Goal: Check status: Check status

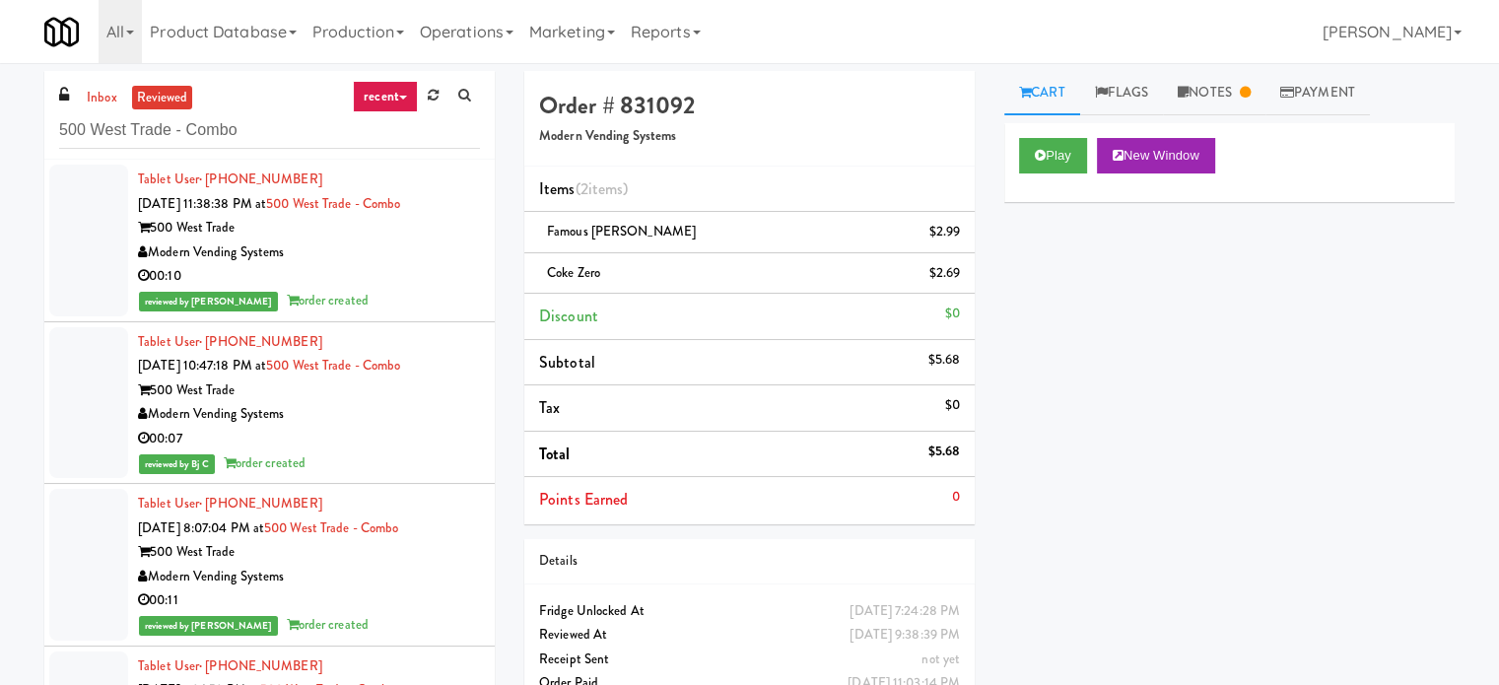
scroll to position [2922, 0]
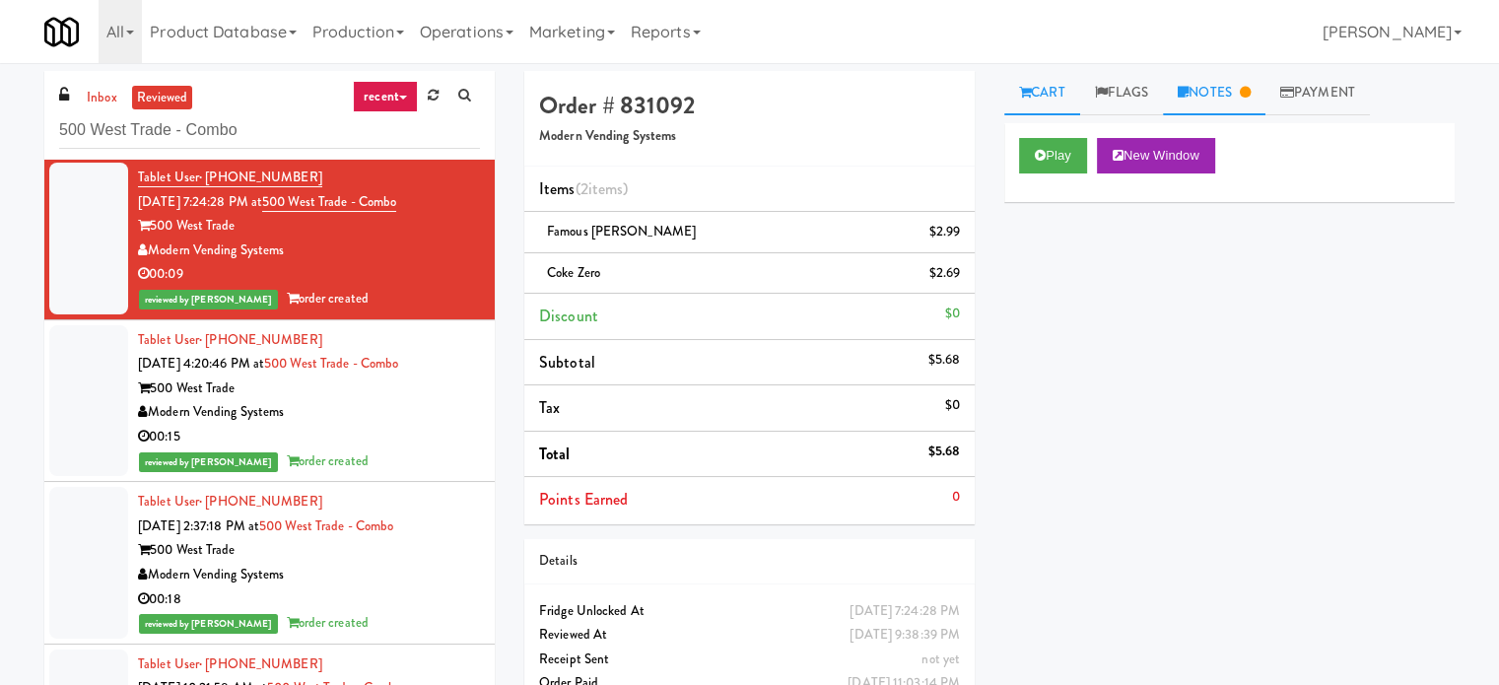
drag, startPoint x: 1512, startPoint y: 150, endPoint x: 1238, endPoint y: 97, distance: 279.2
click at [1238, 97] on link "Notes" at bounding box center [1214, 93] width 103 height 44
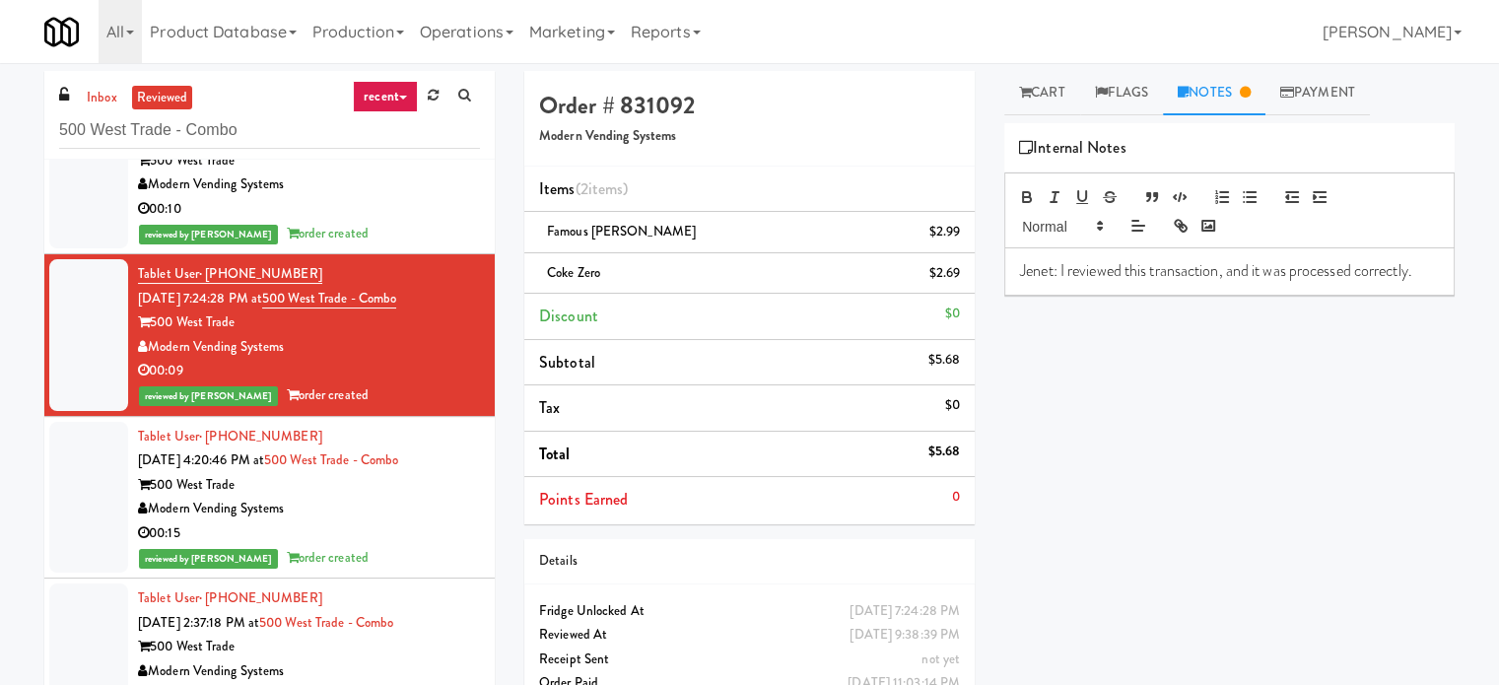
scroll to position [2843, 0]
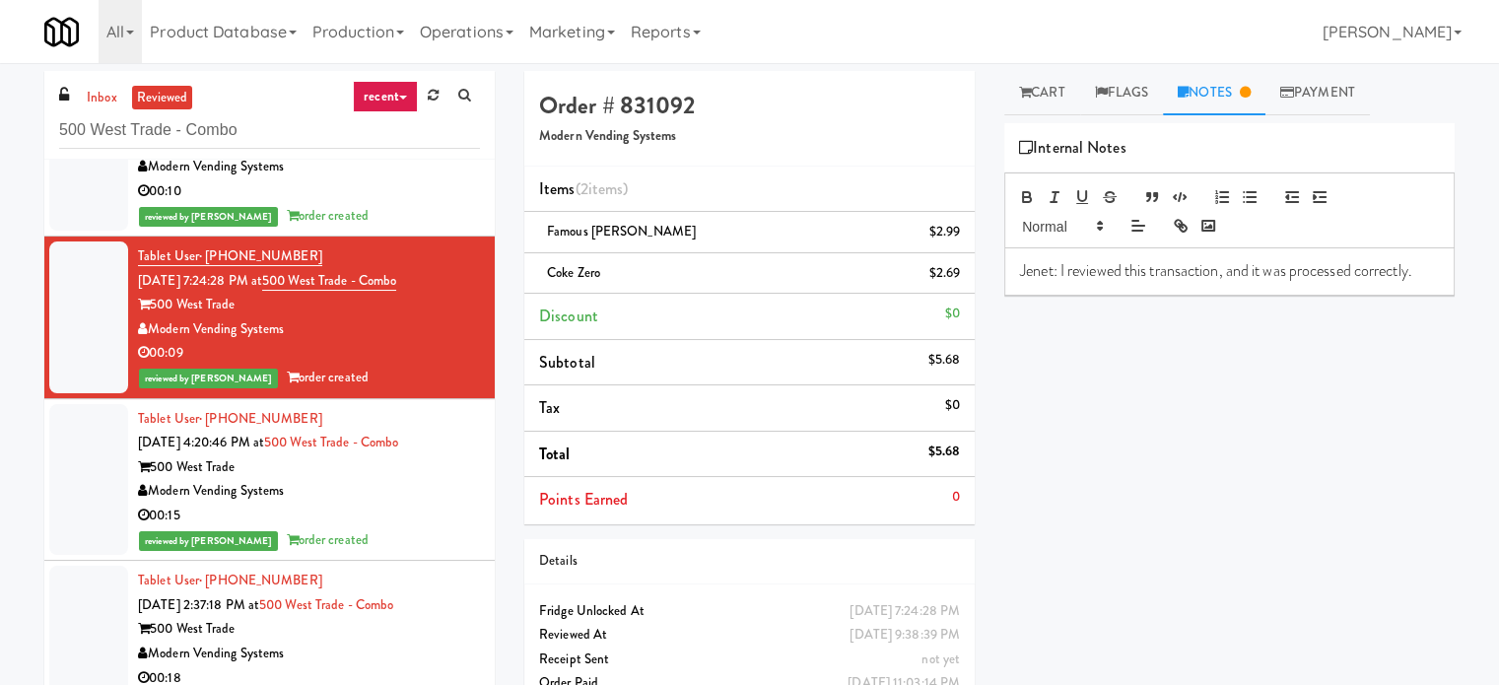
click at [429, 210] on div "reviewed by [PERSON_NAME] order created" at bounding box center [309, 216] width 342 height 25
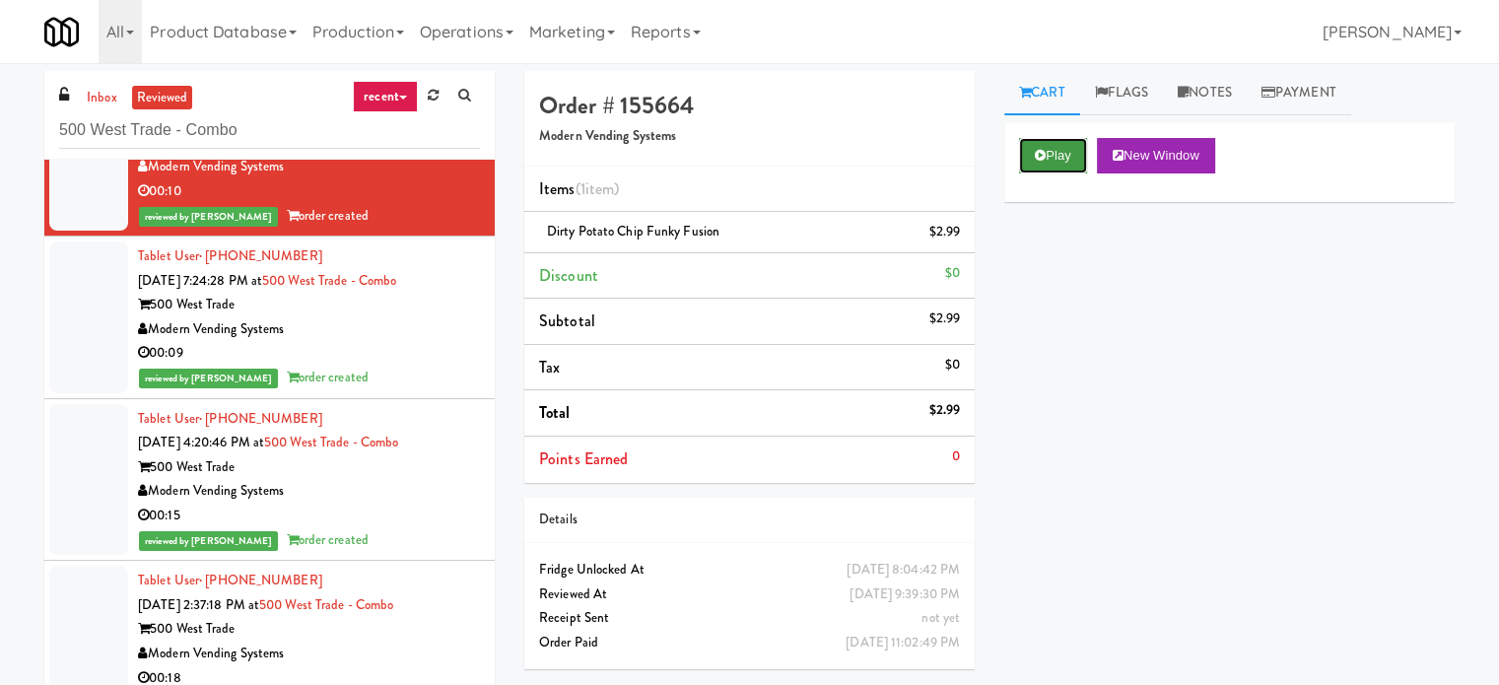
click at [1045, 156] on icon at bounding box center [1040, 155] width 11 height 13
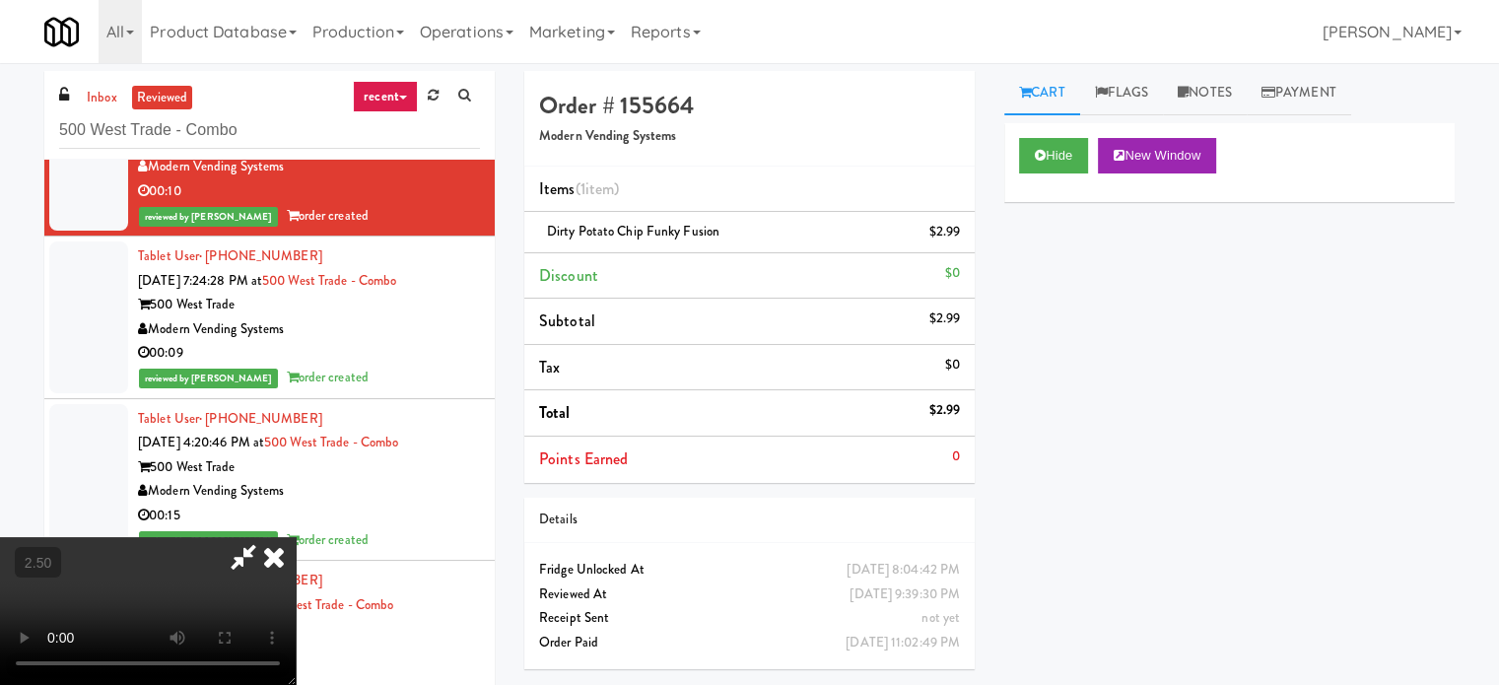
drag, startPoint x: 413, startPoint y: 555, endPoint x: 417, endPoint y: 533, distance: 22.0
click at [296, 554] on video at bounding box center [148, 611] width 296 height 148
drag, startPoint x: 417, startPoint y: 533, endPoint x: 430, endPoint y: 513, distance: 24.3
click at [296, 537] on video at bounding box center [148, 611] width 296 height 148
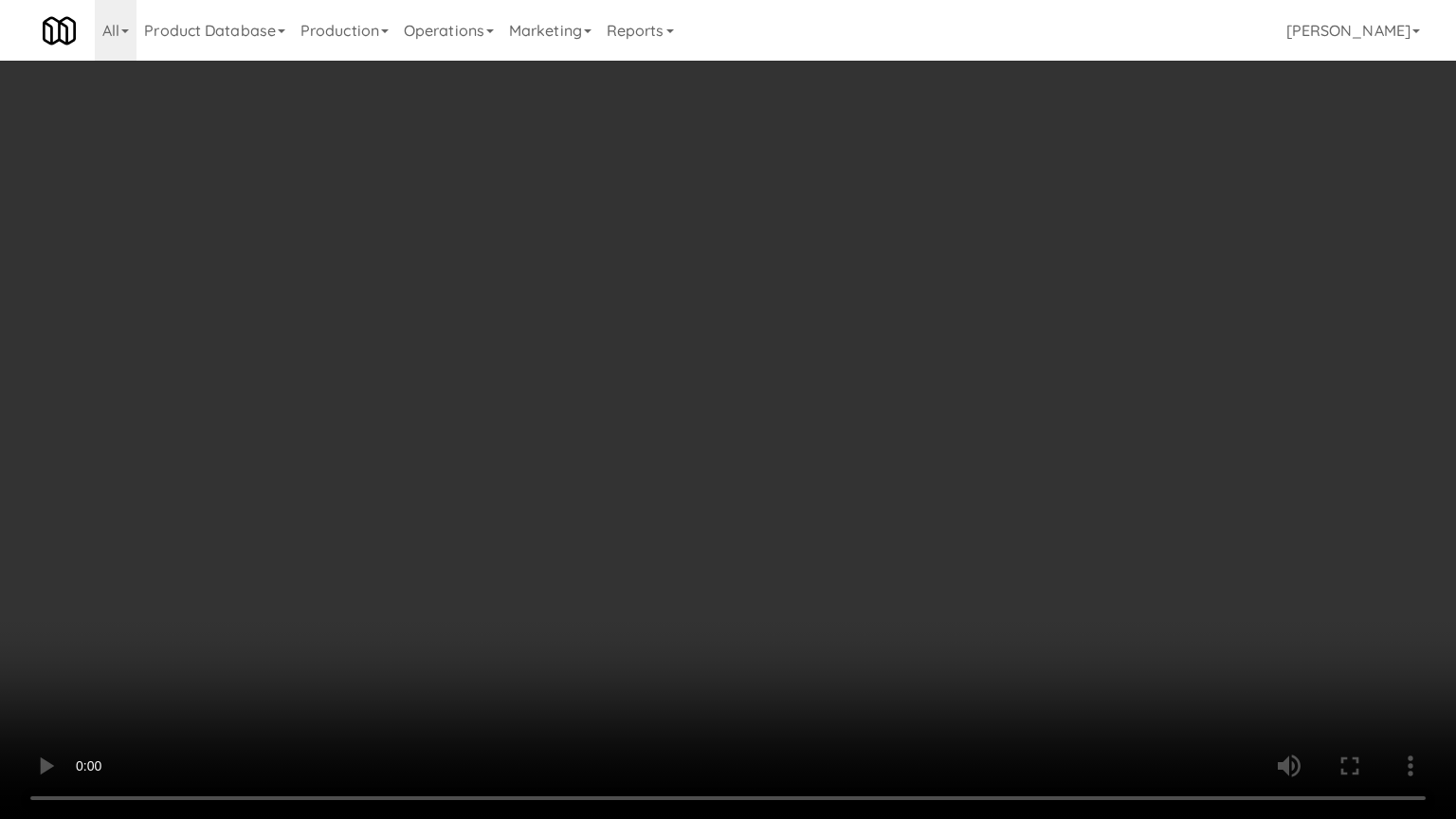
click at [666, 358] on video at bounding box center [728, 410] width 1456 height 819
click at [639, 330] on video at bounding box center [728, 410] width 1456 height 819
click at [690, 300] on video at bounding box center [728, 410] width 1456 height 819
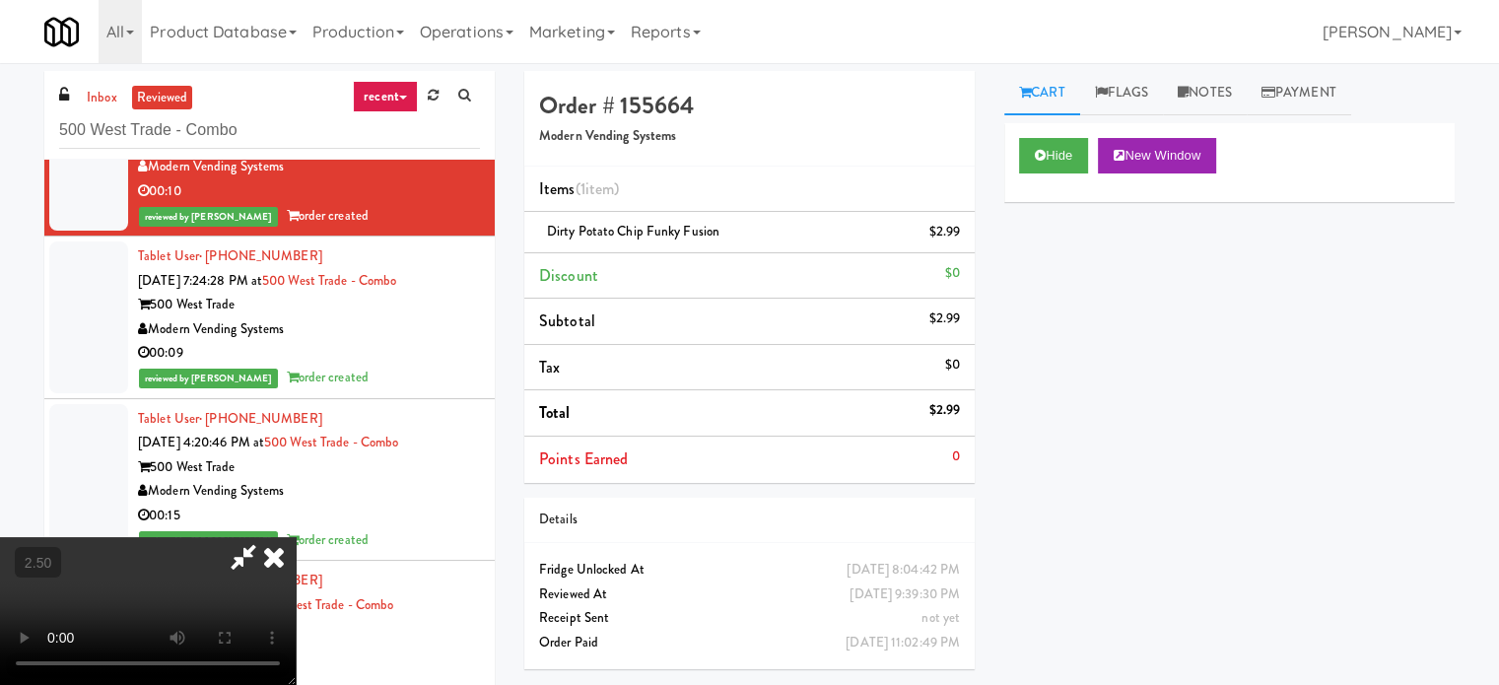
click at [296, 537] on icon at bounding box center [273, 556] width 43 height 39
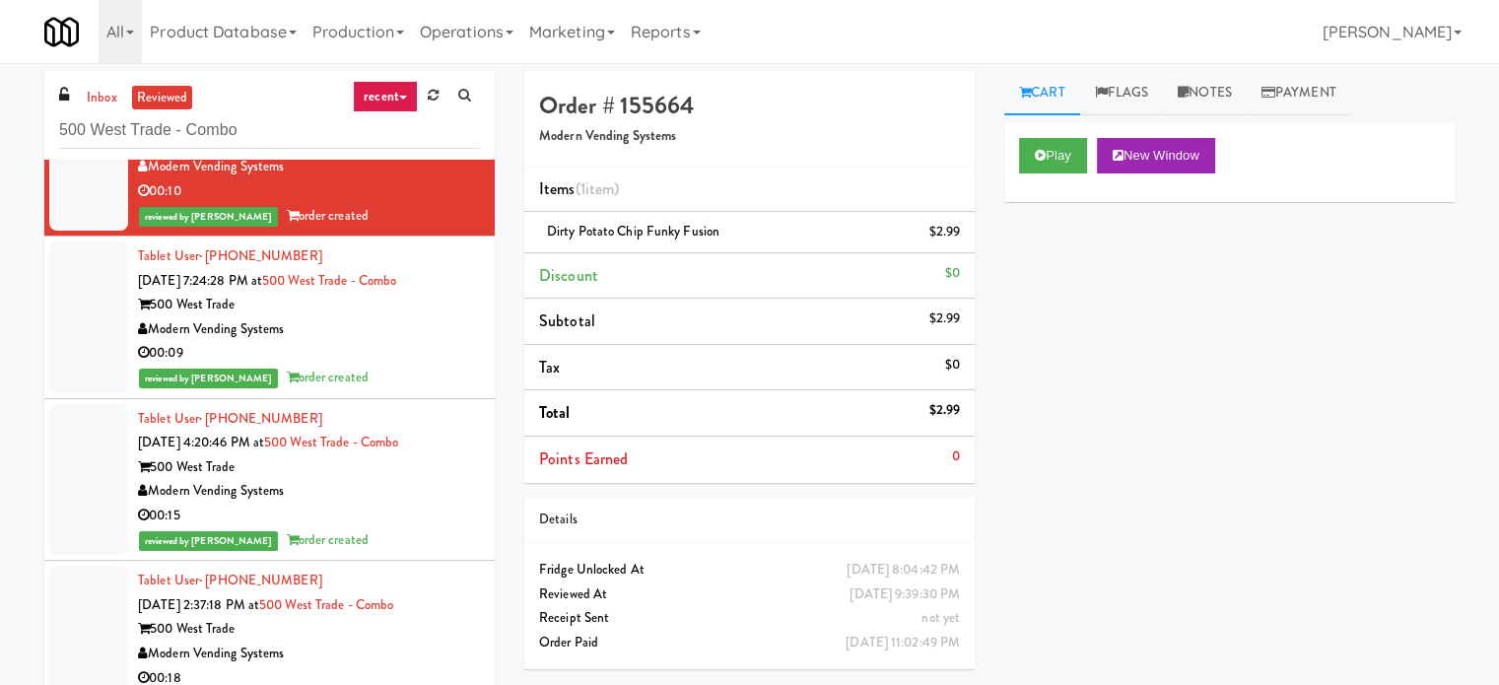
click at [414, 353] on div "00:09" at bounding box center [309, 353] width 342 height 25
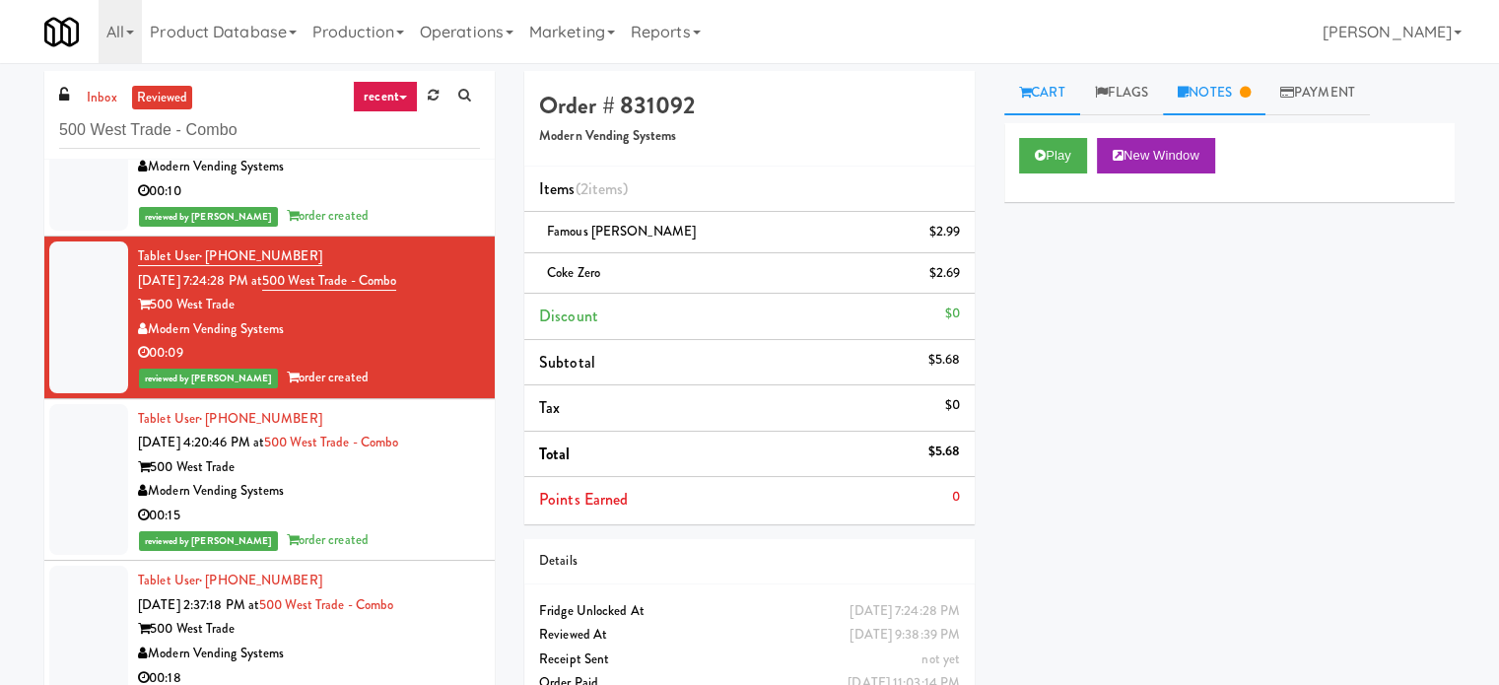
click at [1246, 94] on link "Notes" at bounding box center [1214, 93] width 103 height 44
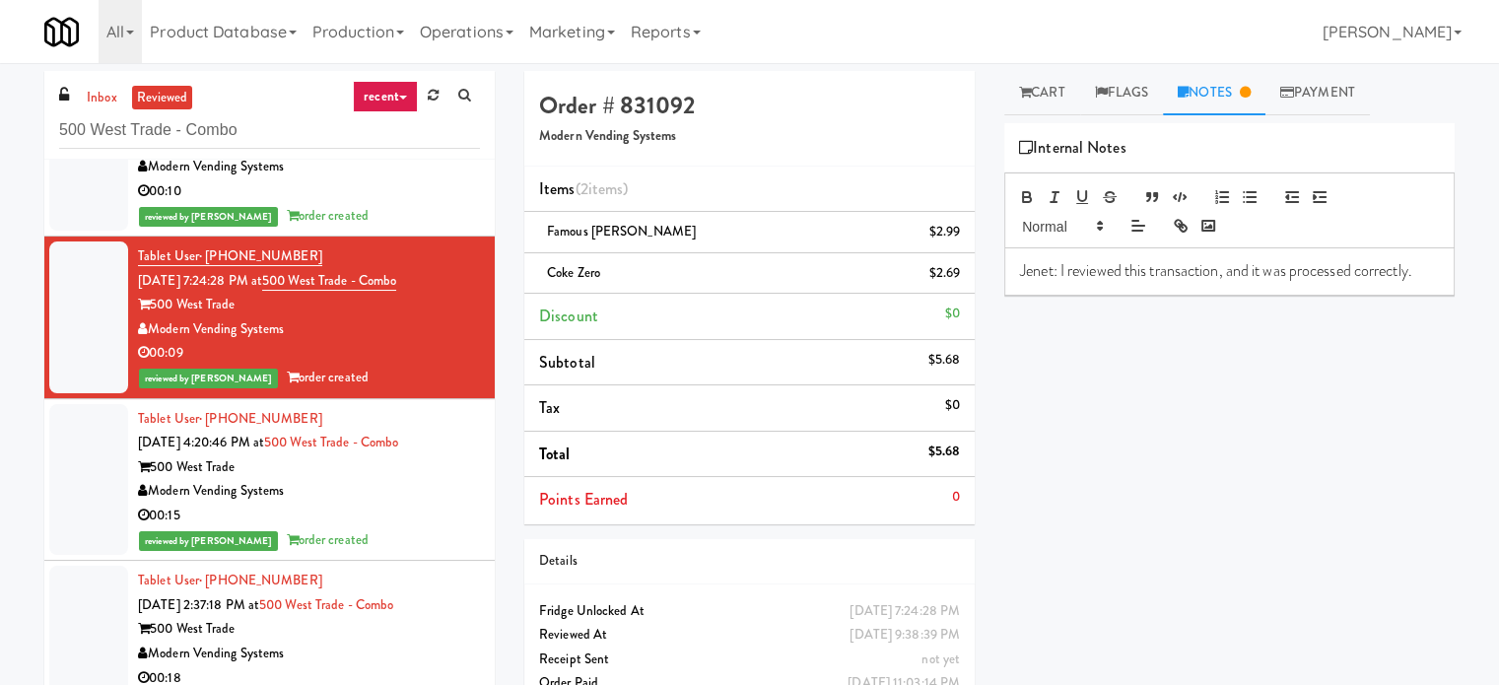
drag, startPoint x: 432, startPoint y: 499, endPoint x: 491, endPoint y: 465, distance: 68.0
click at [432, 500] on div "Modern Vending Systems" at bounding box center [309, 491] width 342 height 25
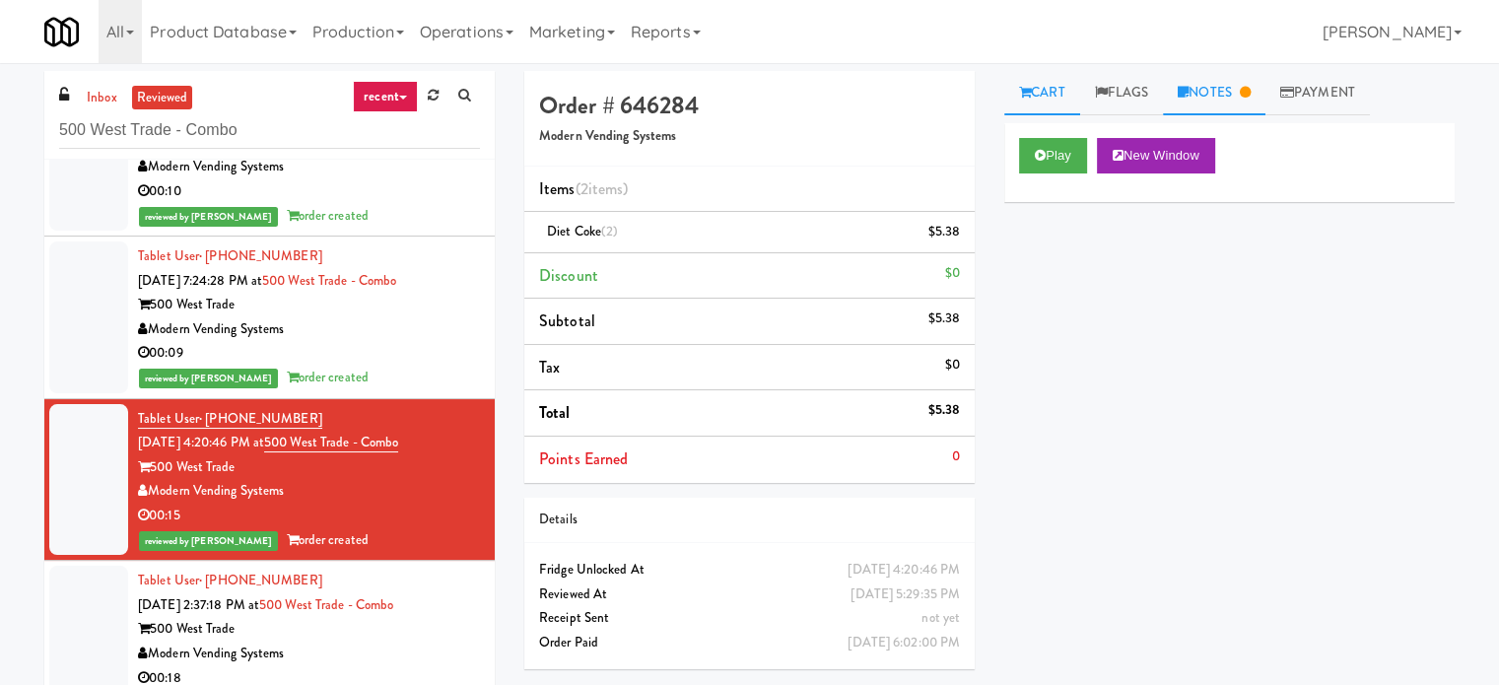
click at [1213, 94] on link "Notes" at bounding box center [1214, 93] width 103 height 44
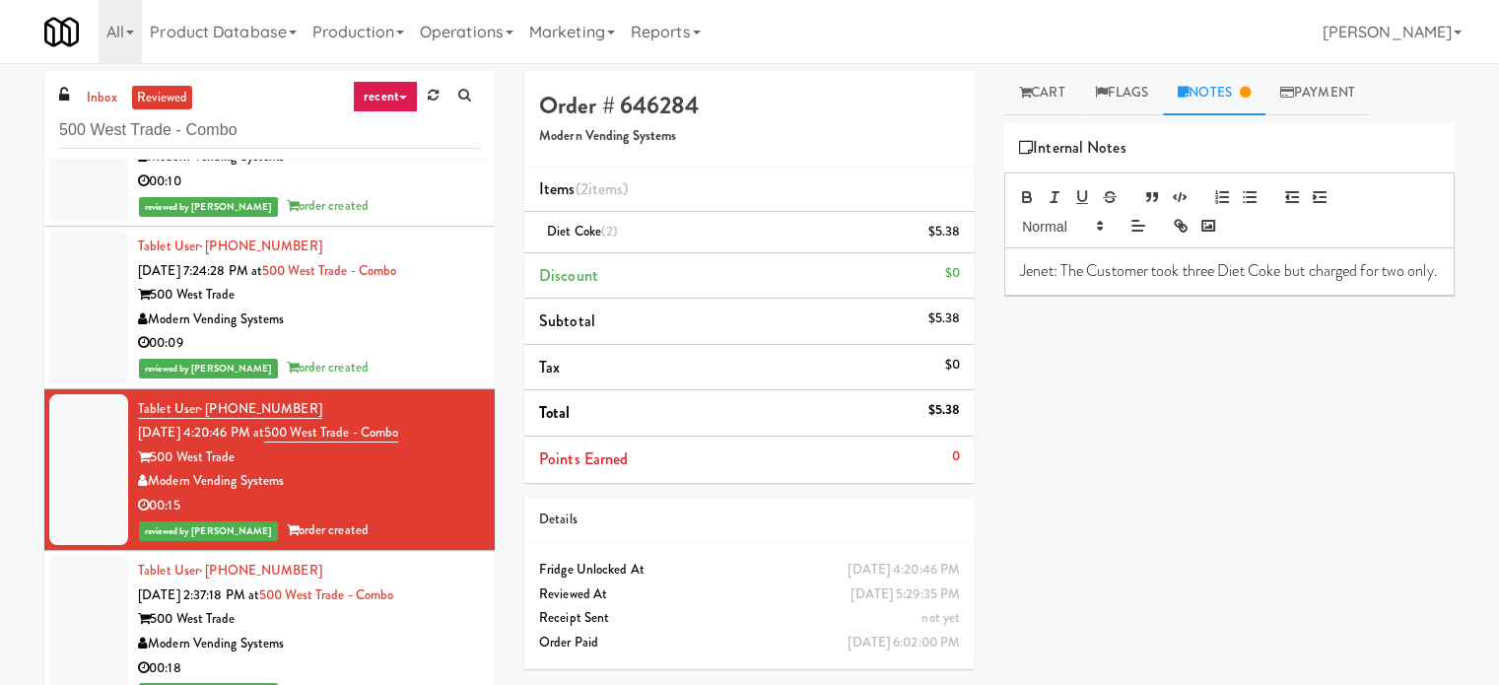
scroll to position [2926, 0]
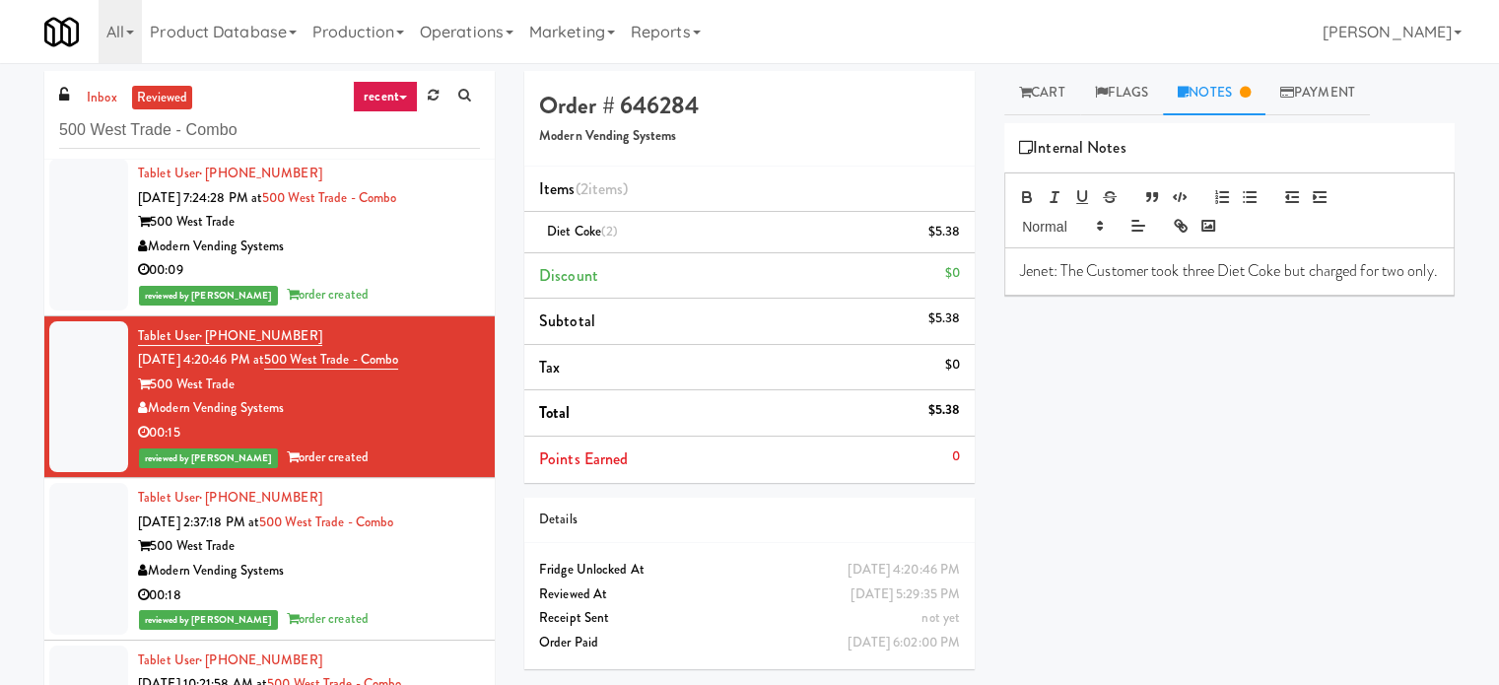
click at [457, 289] on div "reviewed by [PERSON_NAME] order created" at bounding box center [309, 295] width 342 height 25
